Goal: Information Seeking & Learning: Check status

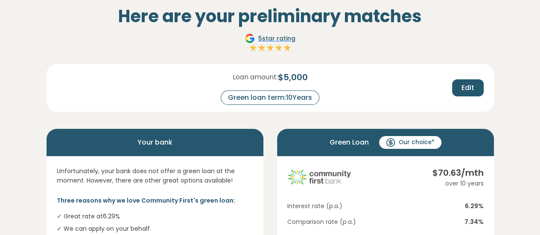
scroll to position [46, 0]
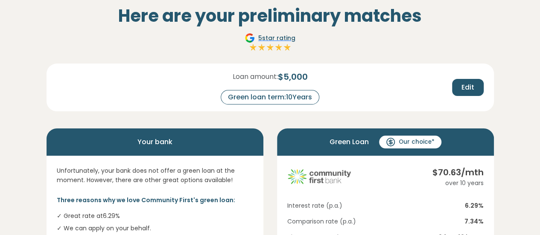
click at [459, 76] on div "Loan amount: $ 5,000 Green loan term: 10 Years Edit" at bounding box center [270, 81] width 440 height 48
click at [459, 81] on button "Edit" at bounding box center [468, 87] width 32 height 17
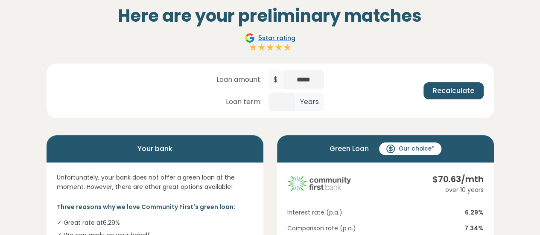
click at [302, 104] on span "Years" at bounding box center [309, 102] width 29 height 19
click at [284, 102] on input "**" at bounding box center [281, 102] width 26 height 19
type input "*"
click at [284, 102] on input "number" at bounding box center [281, 102] width 26 height 19
type input "*"
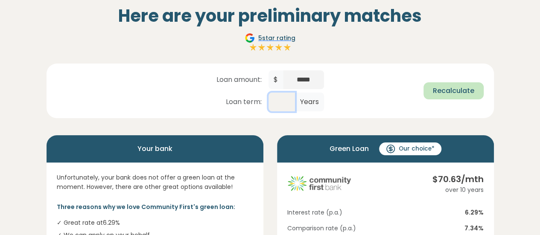
type input "*"
click at [442, 98] on button "Recalculate" at bounding box center [453, 90] width 60 height 17
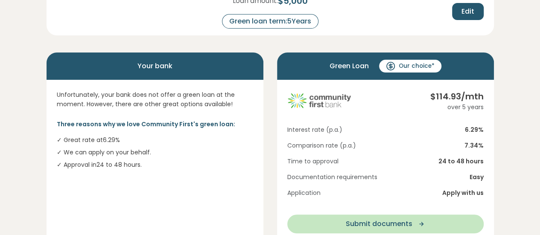
scroll to position [123, 0]
